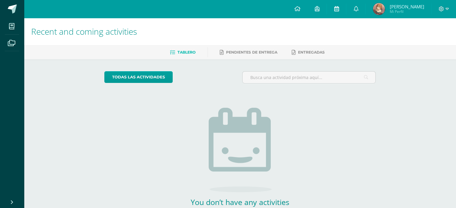
click at [339, 11] on link at bounding box center [336, 9] width 19 height 18
click at [356, 8] on icon at bounding box center [355, 8] width 5 height 5
